Goal: Task Accomplishment & Management: Use online tool/utility

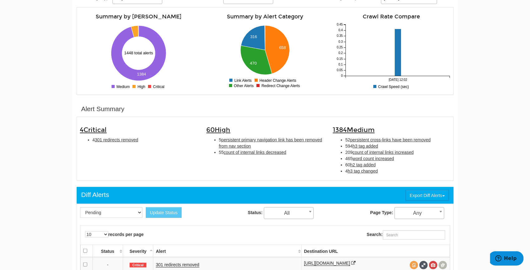
scroll to position [101, 0]
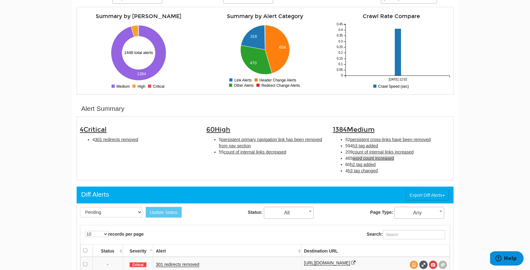
click at [380, 159] on span "word count increased" at bounding box center [373, 157] width 41 height 5
type input "word count increased"
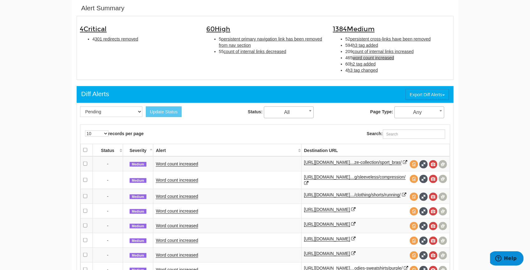
scroll to position [202, 0]
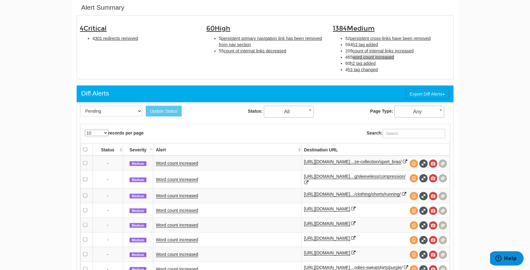
click at [101, 131] on select "10 25 50 100 500 1000" at bounding box center [96, 133] width 23 height 6
select select "100"
click at [85, 130] on select "10 25 50 100 500 1000" at bounding box center [96, 133] width 23 height 6
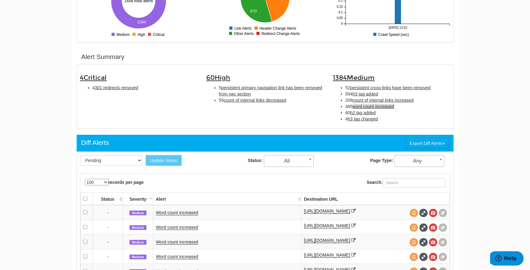
scroll to position [112, 0]
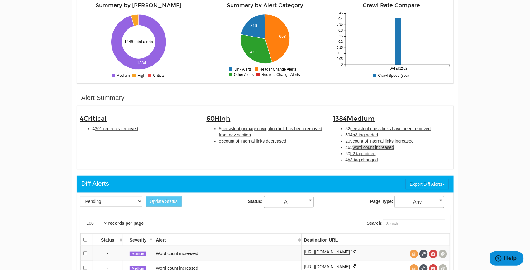
click at [314, 237] on th "Destination URL" at bounding box center [375, 239] width 148 height 12
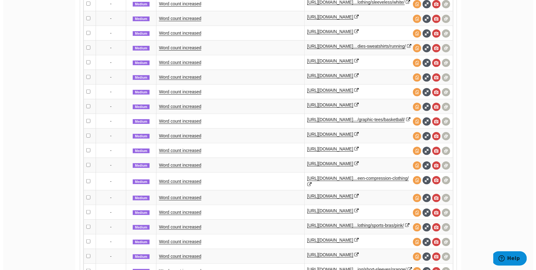
scroll to position [1212, 0]
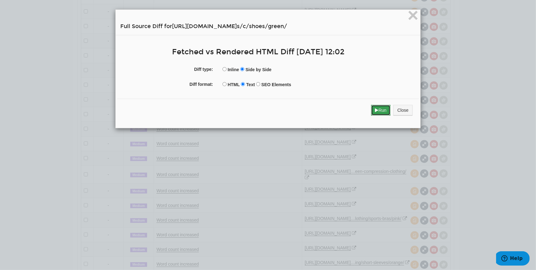
click at [379, 109] on button "Run" at bounding box center [381, 110] width 20 height 11
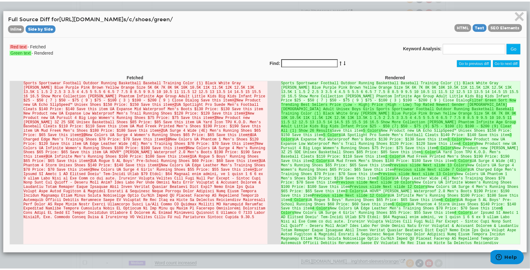
scroll to position [0, 0]
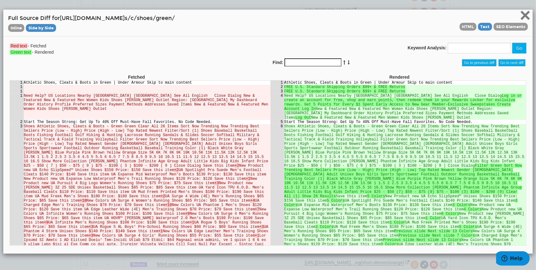
click at [520, 14] on span "×" at bounding box center [525, 15] width 11 height 21
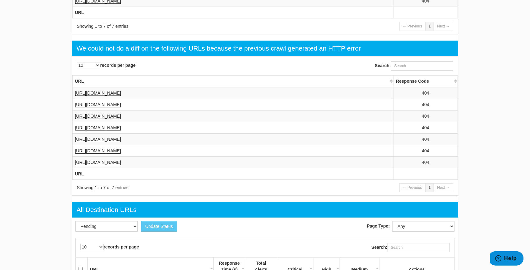
scroll to position [1962, 0]
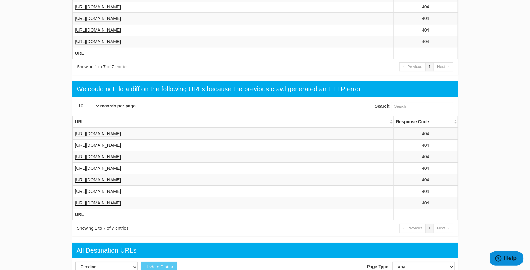
type input "playbook"
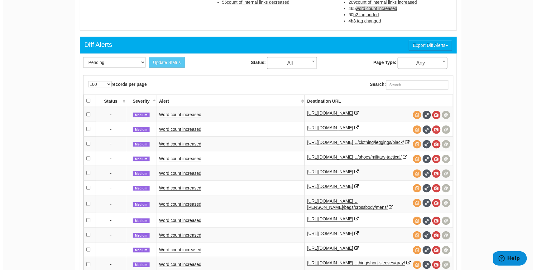
scroll to position [251, 0]
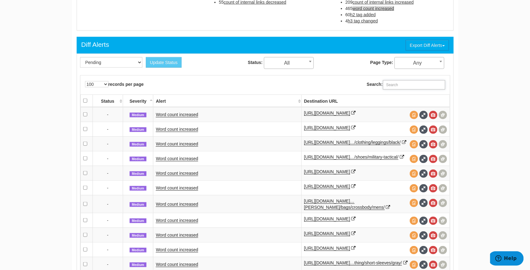
click at [403, 86] on input "Search:" at bounding box center [414, 84] width 62 height 9
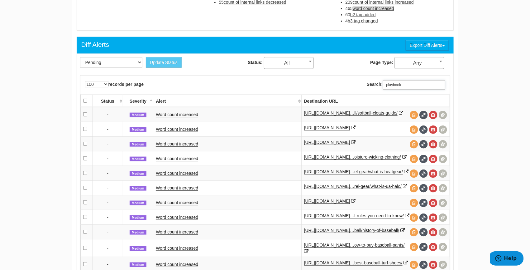
type input "playbook"
click at [404, 174] on icon at bounding box center [406, 171] width 4 height 4
click at [428, 192] on div at bounding box center [428, 187] width 37 height 9
click at [422, 178] on span at bounding box center [423, 173] width 8 height 8
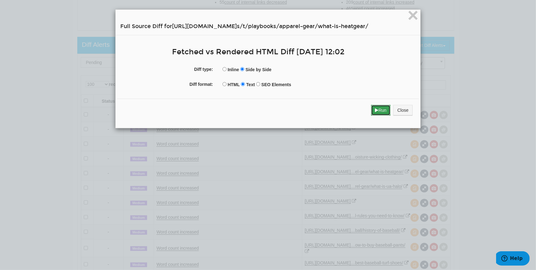
click at [371, 113] on button "Run" at bounding box center [381, 110] width 20 height 11
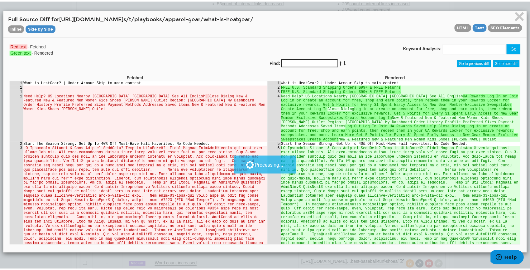
scroll to position [0, 0]
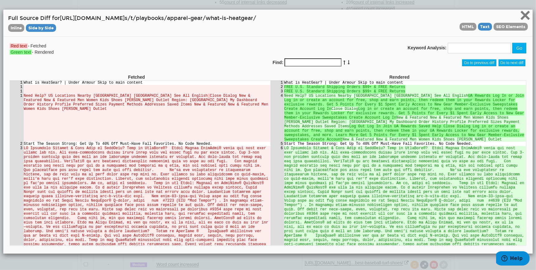
click at [520, 16] on span "×" at bounding box center [525, 15] width 11 height 21
